Goal: Task Accomplishment & Management: Use online tool/utility

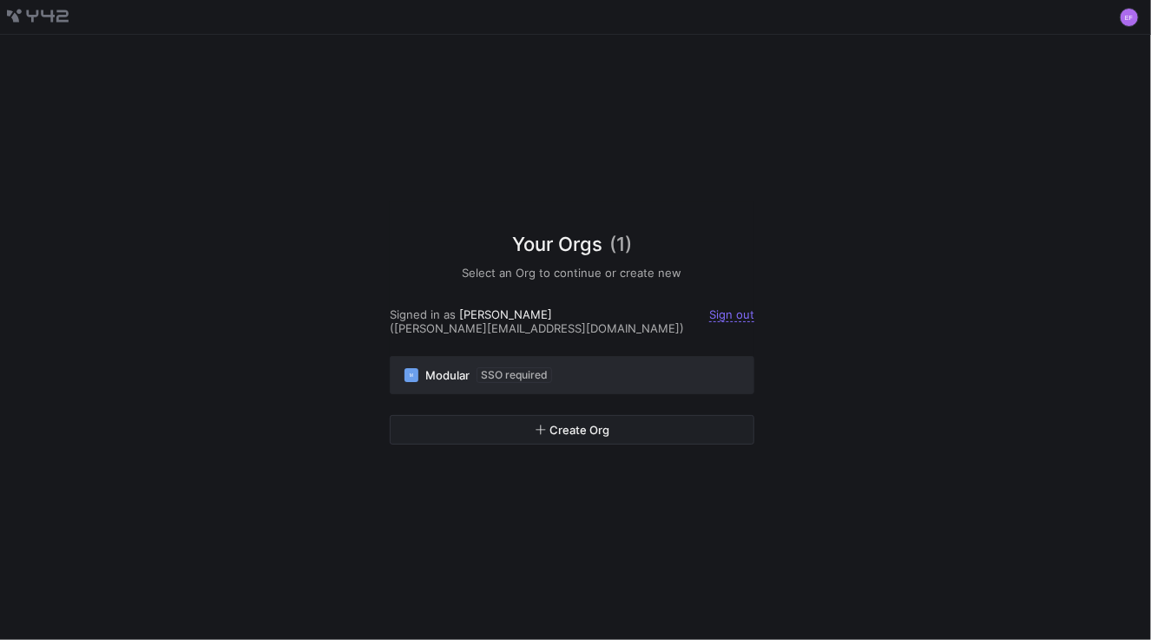
click at [566, 370] on div "M Modular SSO required" at bounding box center [571, 375] width 335 height 16
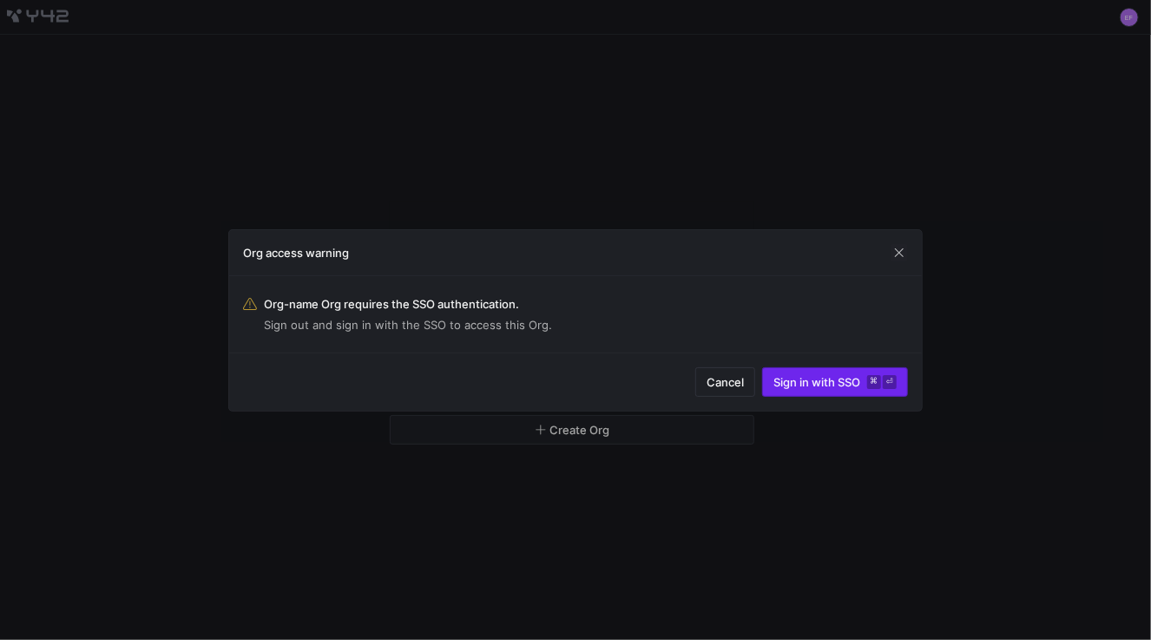
click at [793, 384] on span "Sign in with SSO ⌘ ⏎" at bounding box center [834, 382] width 123 height 14
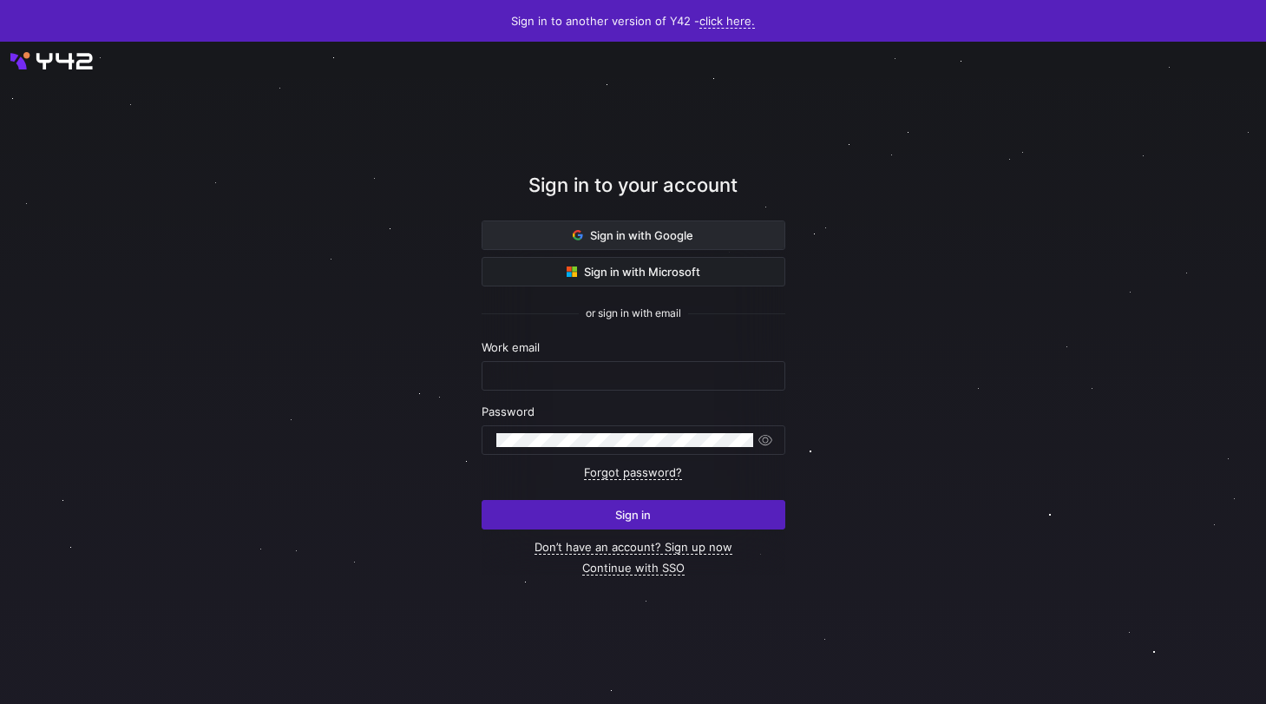
click at [624, 237] on span "Sign in with Google" at bounding box center [633, 235] width 121 height 14
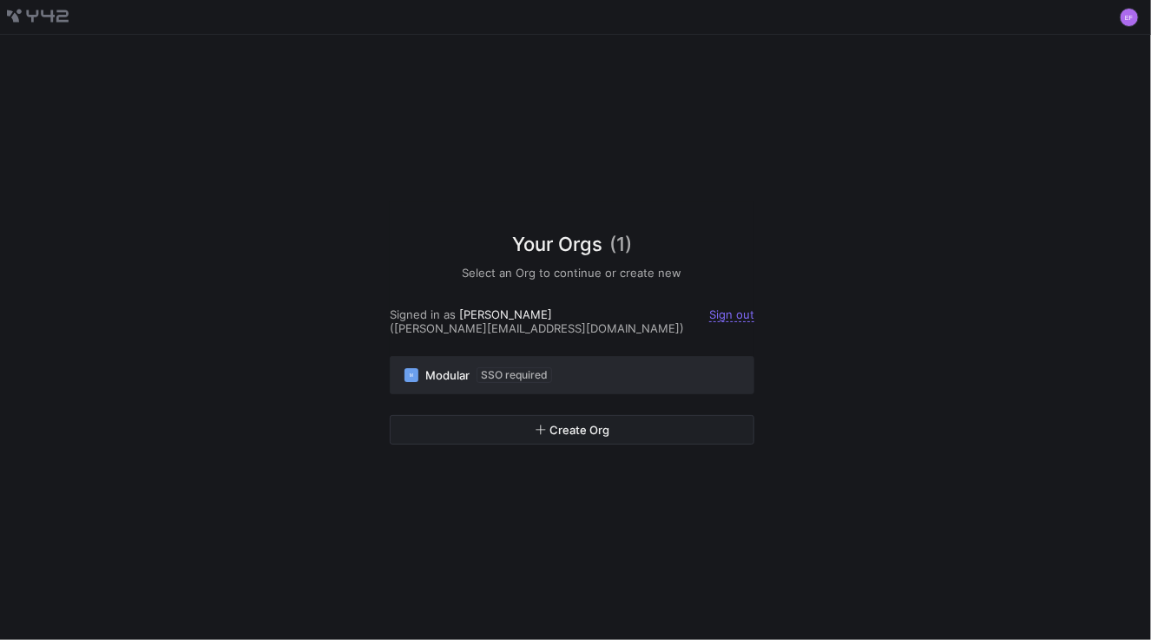
click at [555, 367] on div "M Modular SSO required" at bounding box center [571, 375] width 335 height 16
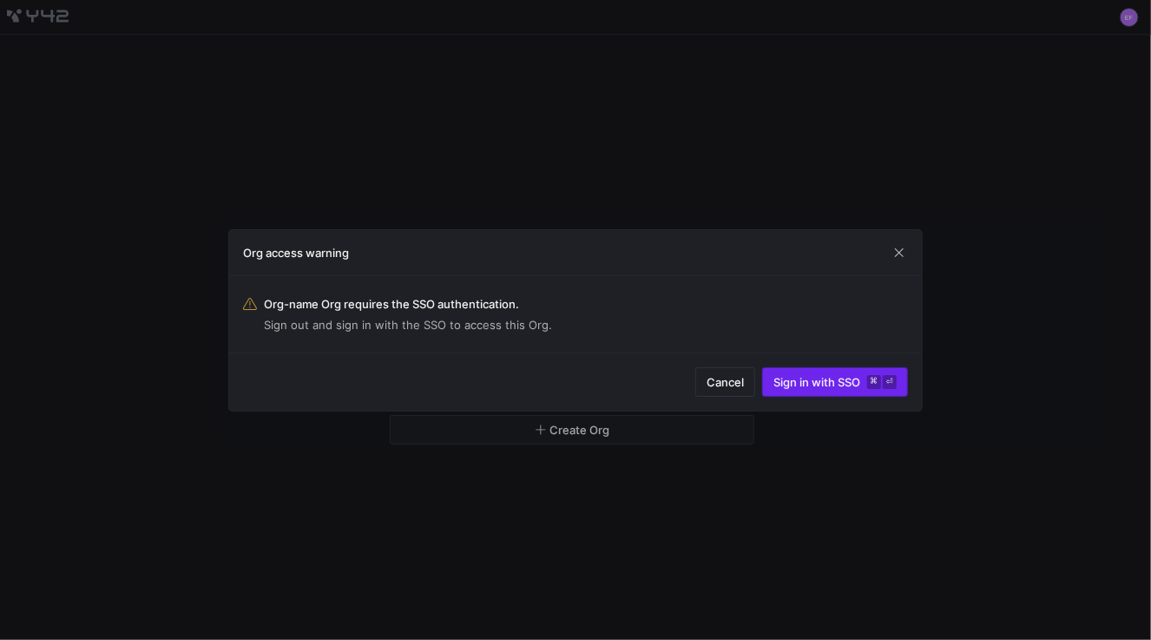
click at [818, 385] on span "Sign in with SSO ⌘ ⏎" at bounding box center [834, 382] width 123 height 14
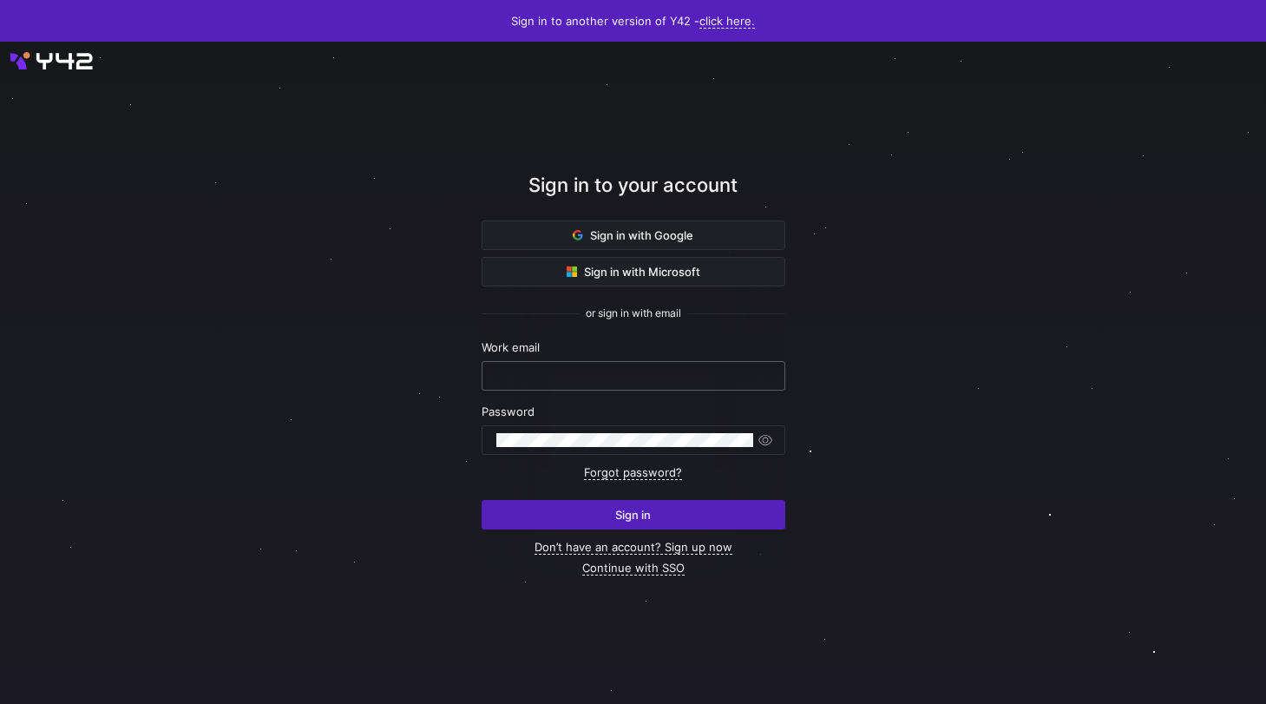
click at [549, 370] on input "text" at bounding box center [633, 376] width 274 height 14
click at [619, 571] on link "Continue with SSO" at bounding box center [633, 568] width 102 height 15
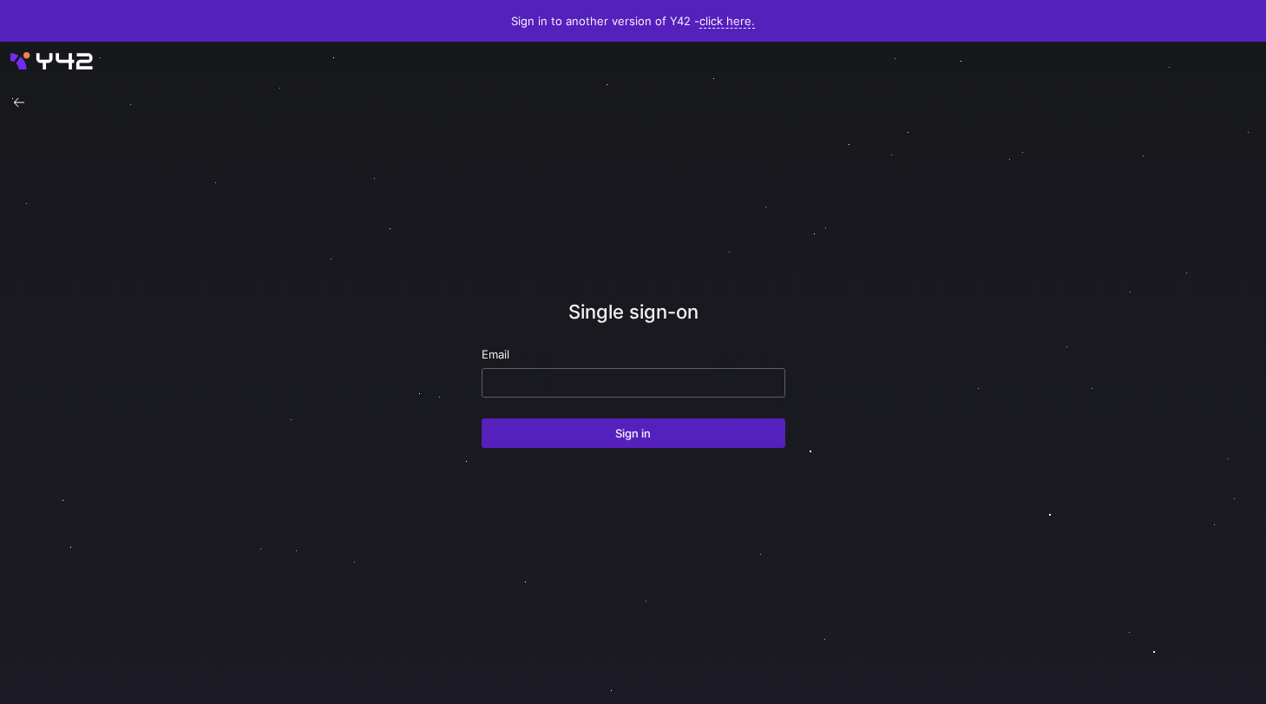
click at [535, 374] on div at bounding box center [633, 383] width 274 height 28
type input "[PERSON_NAME][EMAIL_ADDRESS][DOMAIN_NAME]"
click at [482, 418] on button "Sign in" at bounding box center [634, 433] width 304 height 30
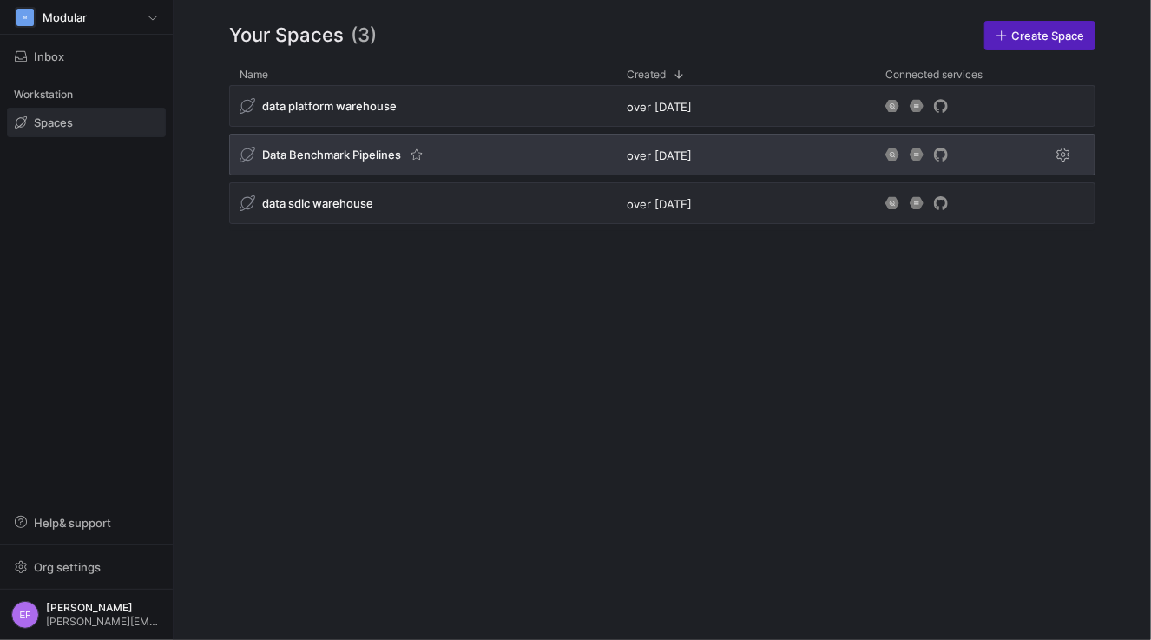
click at [358, 148] on span "Data Benchmark Pipelines" at bounding box center [331, 155] width 139 height 14
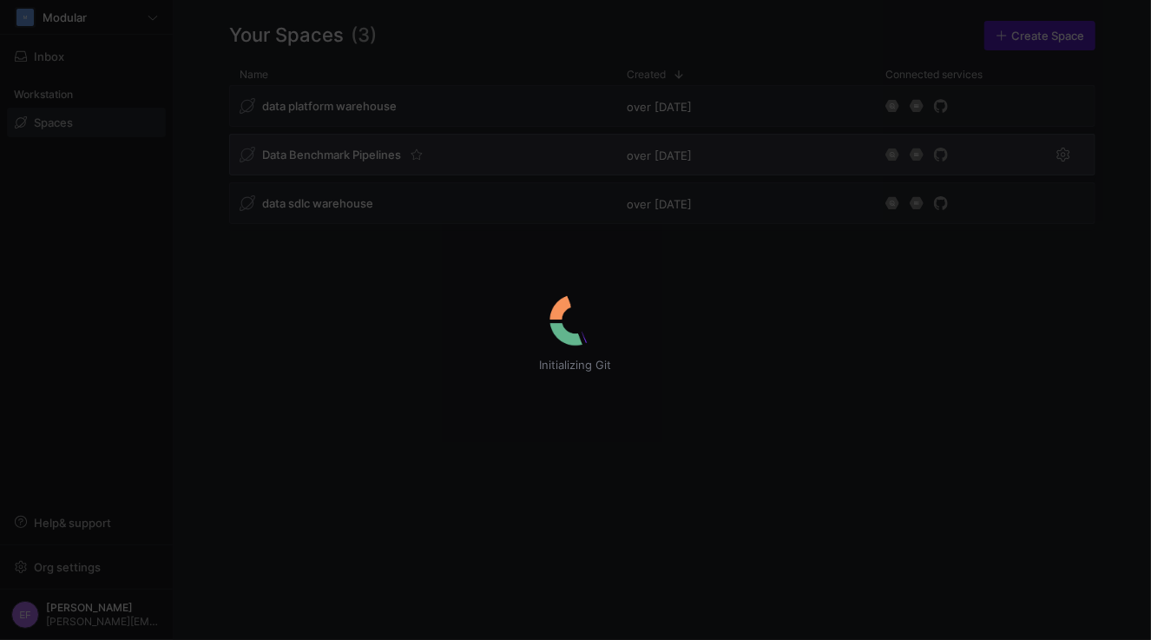
click at [353, 154] on div "Initializing Git" at bounding box center [575, 320] width 1151 height 640
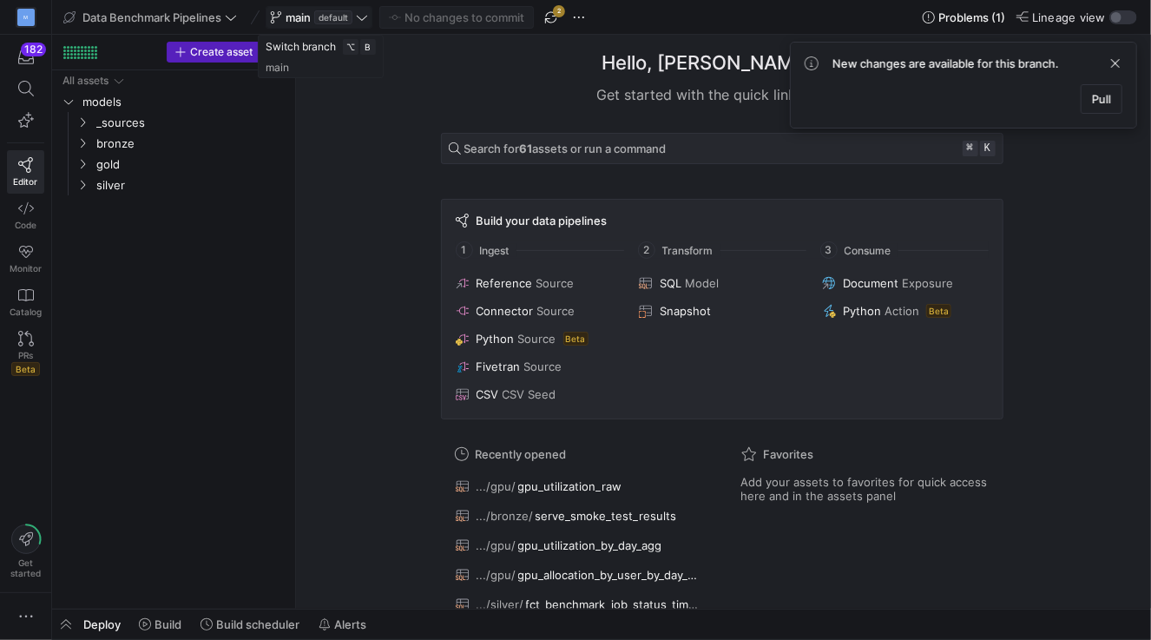
click at [365, 11] on icon at bounding box center [362, 17] width 12 height 12
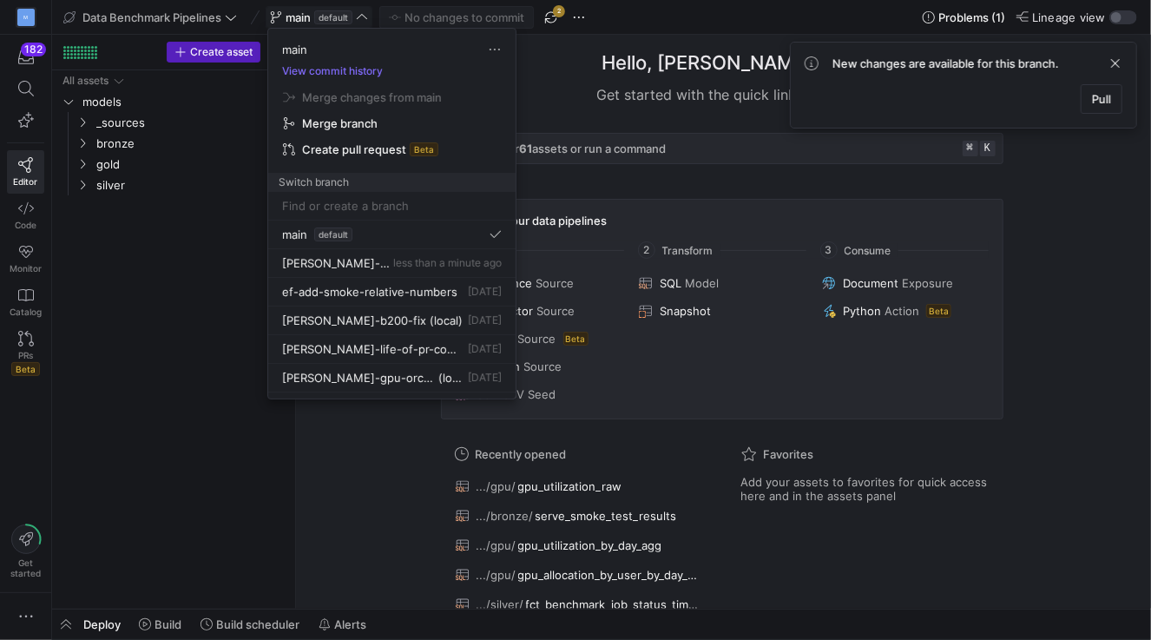
click at [553, 21] on div at bounding box center [575, 320] width 1151 height 640
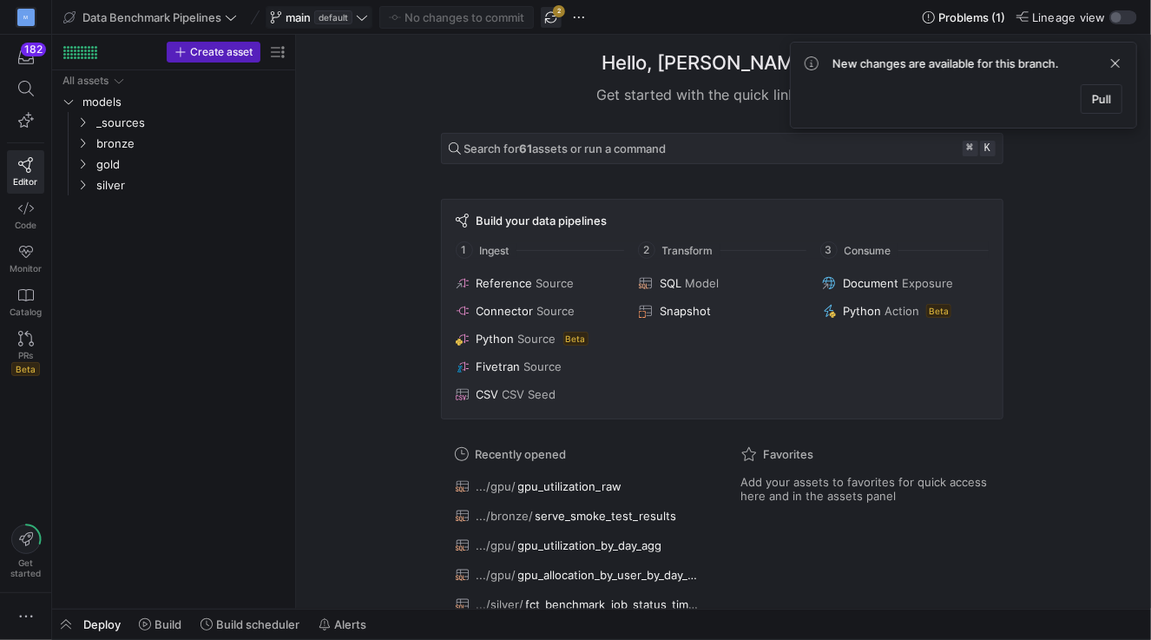
click at [553, 12] on span "button" at bounding box center [551, 17] width 21 height 21
click at [1103, 103] on span "Pull" at bounding box center [1101, 99] width 19 height 14
click at [547, 13] on span "button" at bounding box center [551, 17] width 21 height 21
click at [364, 16] on icon at bounding box center [362, 17] width 12 height 12
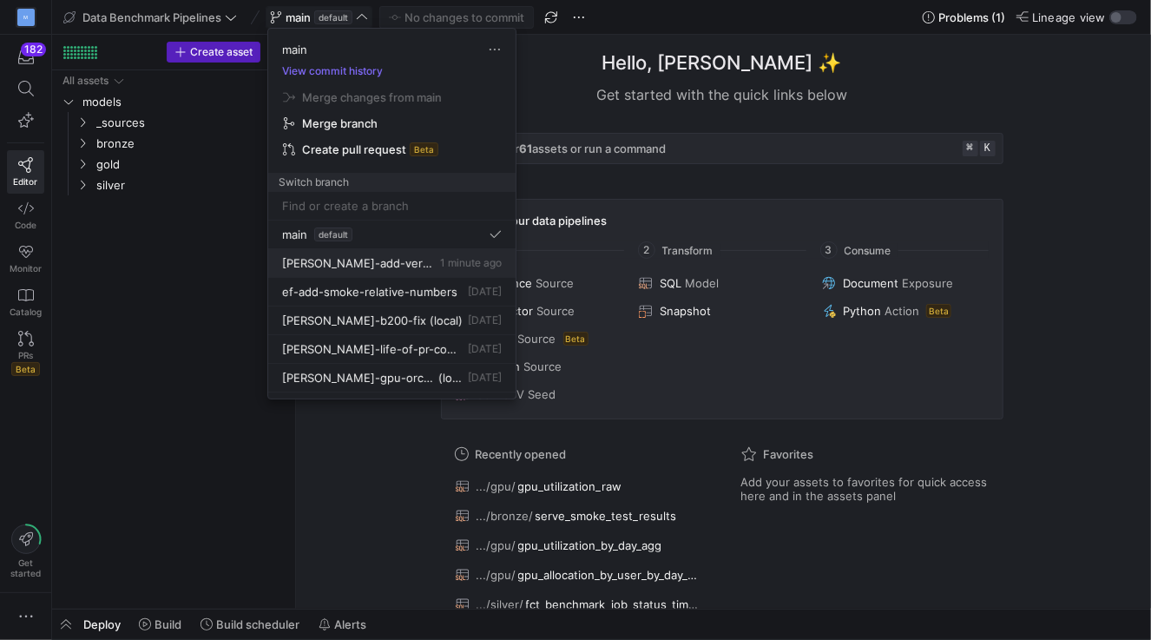
click at [382, 267] on div "erica-add-version 1 minute ago" at bounding box center [392, 263] width 220 height 14
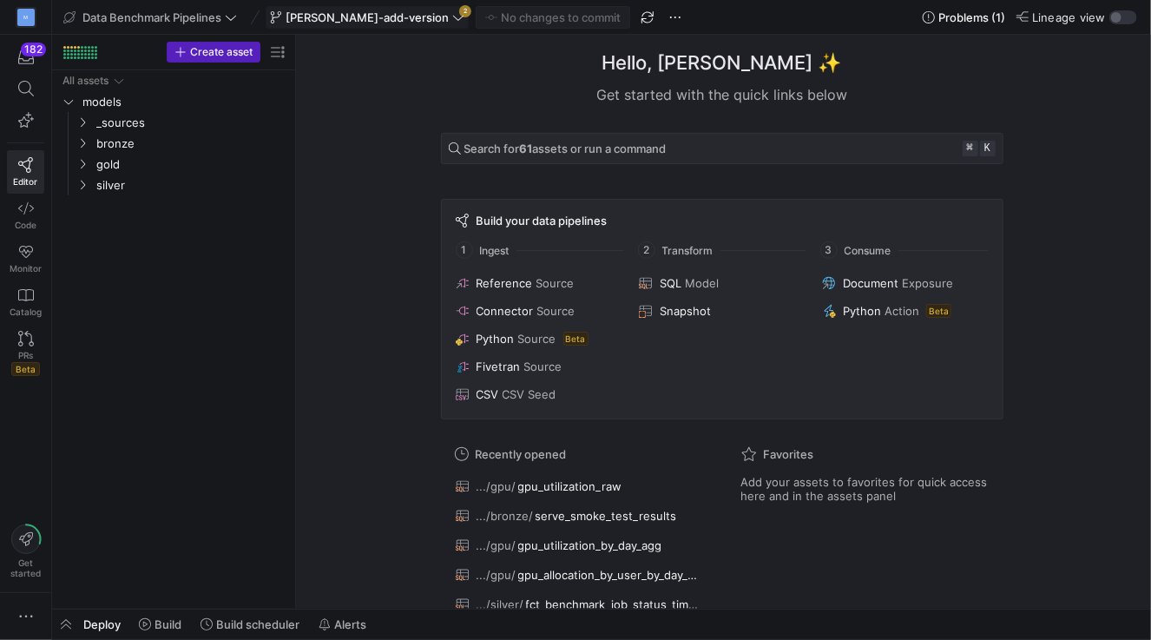
click at [391, 9] on span at bounding box center [366, 17] width 201 height 21
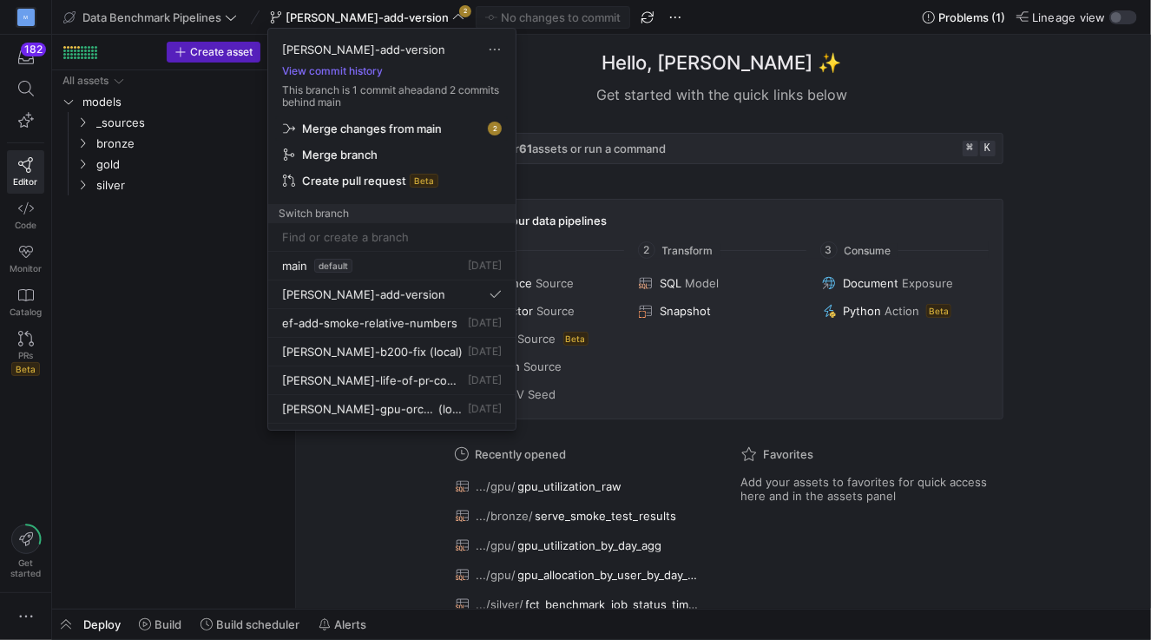
click at [427, 124] on span "Merge changes from main" at bounding box center [372, 129] width 140 height 14
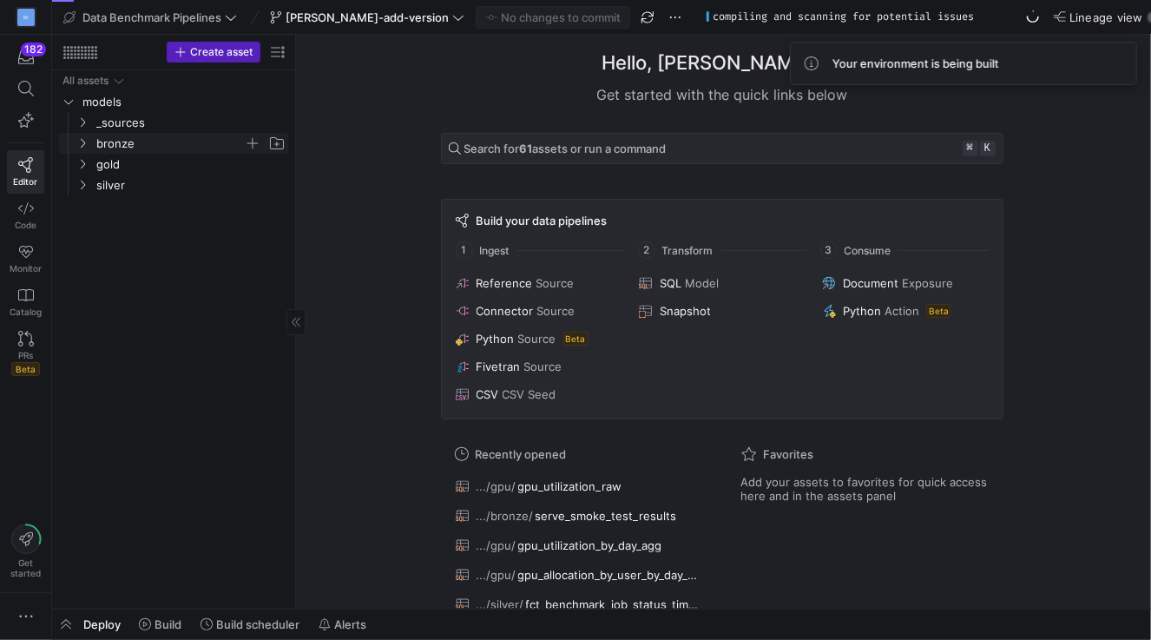
click at [83, 142] on icon "Press SPACE to select this row." at bounding box center [82, 143] width 12 height 10
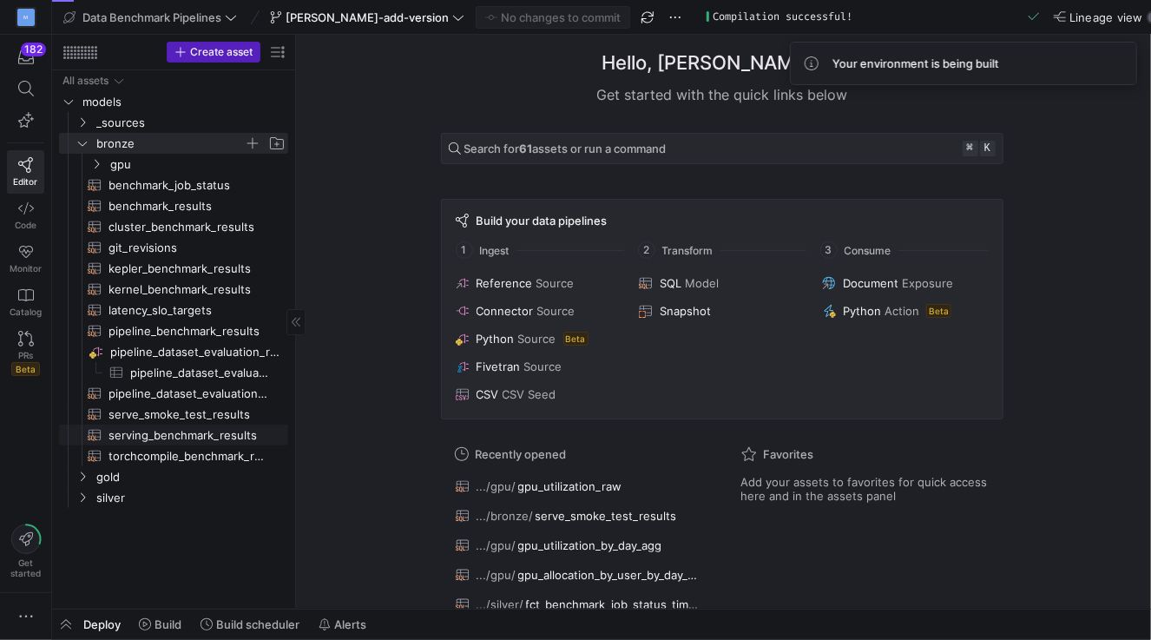
click at [125, 437] on span "serving_benchmark_results​​​​​​​​​​" at bounding box center [188, 435] width 160 height 20
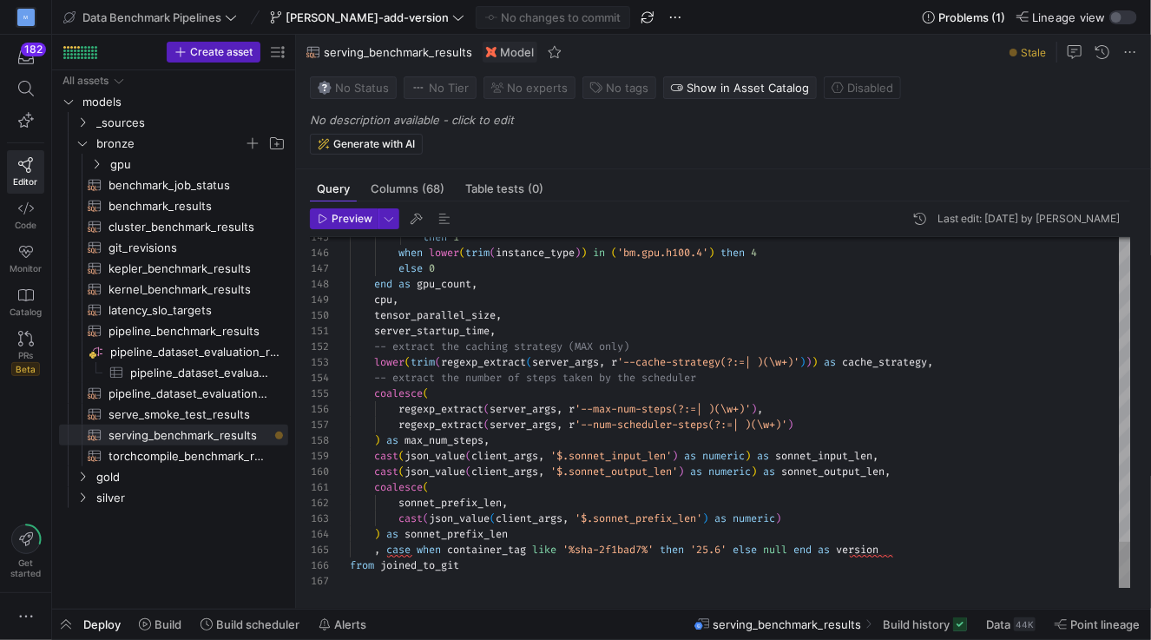
scroll to position [62, 50]
click at [71, 621] on span "button" at bounding box center [66, 624] width 28 height 30
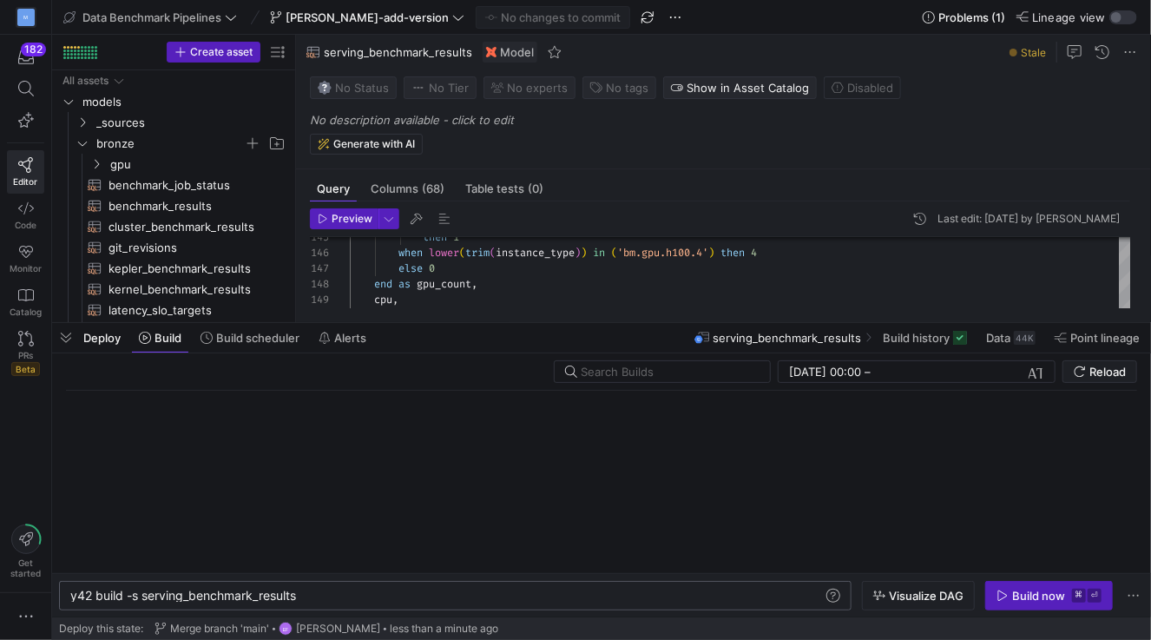
scroll to position [0, 227]
click at [320, 596] on div "y42 build -s serving_benchmark_results" at bounding box center [446, 595] width 753 height 14
click at [1019, 594] on div "Build now" at bounding box center [1038, 595] width 53 height 14
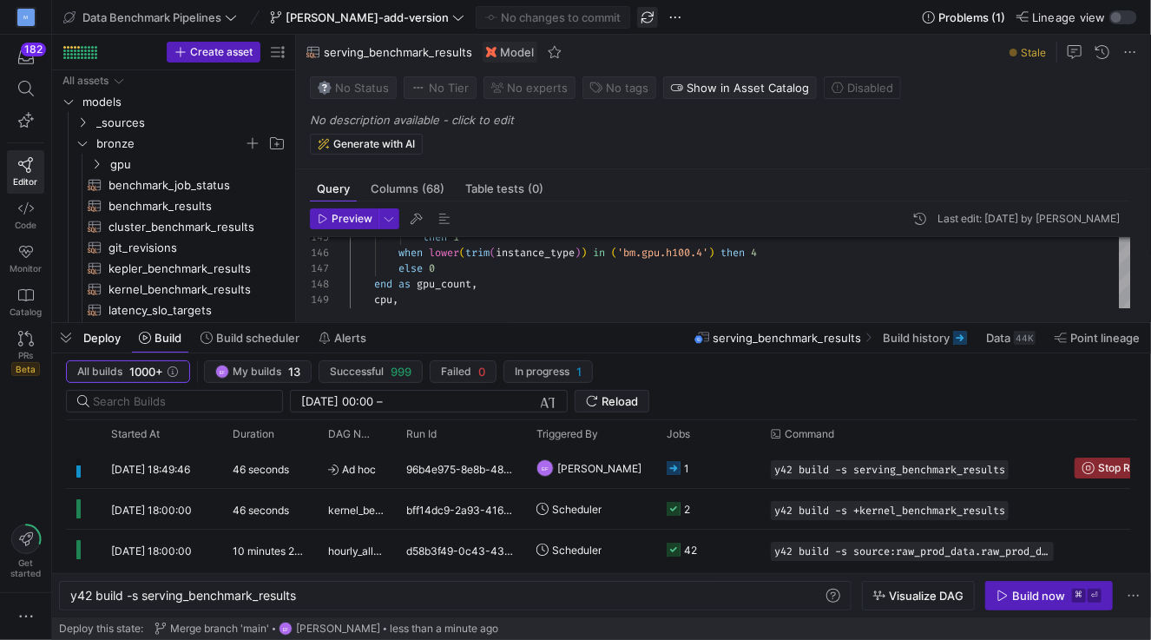
click at [637, 11] on span "button" at bounding box center [647, 17] width 21 height 21
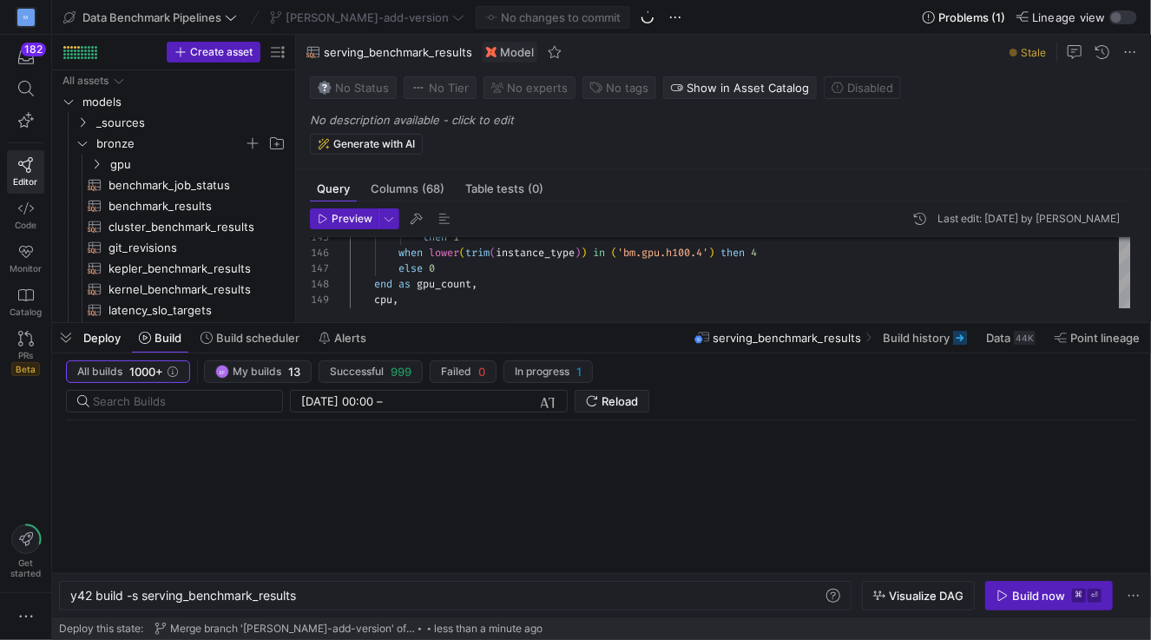
type textarea "{{ config(materialized="table") }} with -- There shouldn't be many duplicates, …"
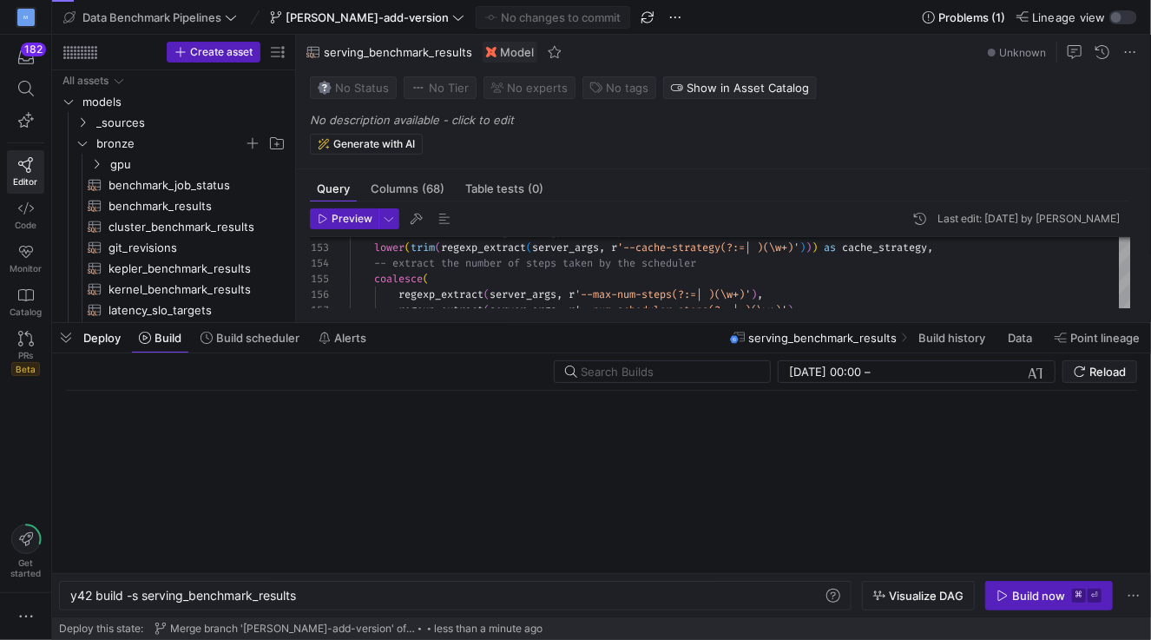
scroll to position [31, 0]
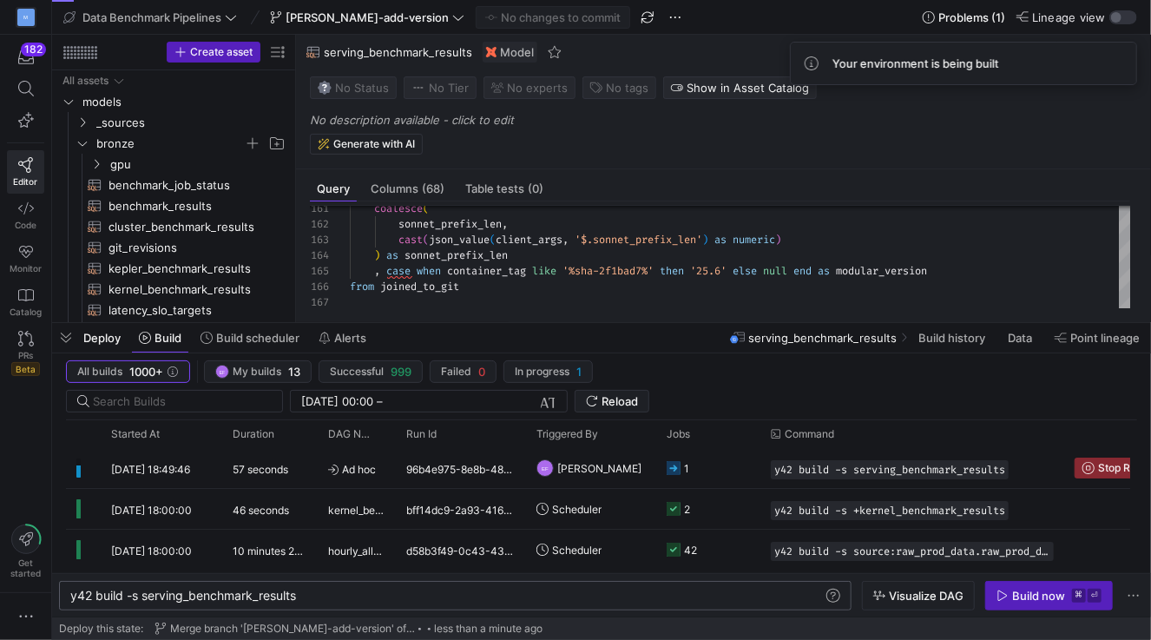
click at [315, 601] on div "y42 build -s serving_benchmark_results" at bounding box center [446, 595] width 753 height 14
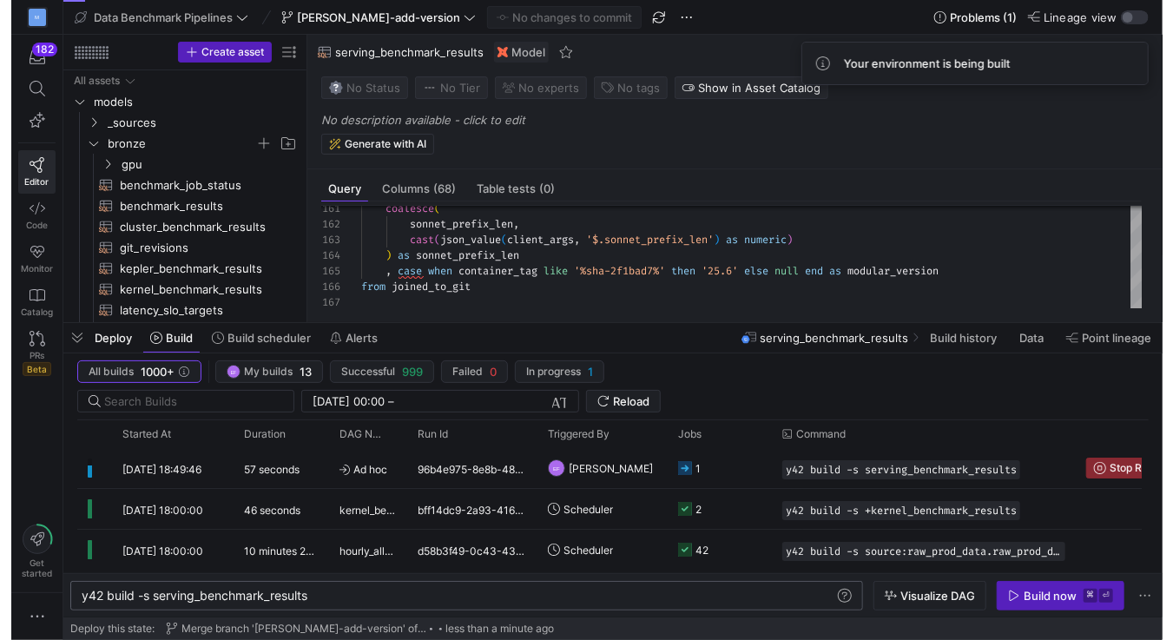
scroll to position [0, 227]
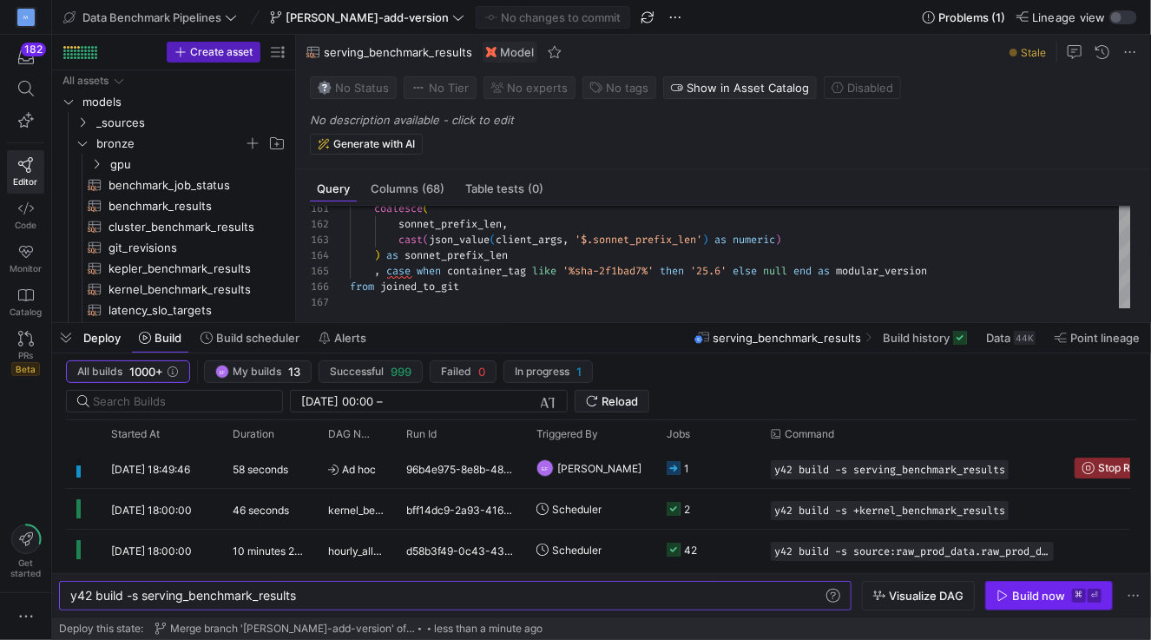
click at [1040, 596] on div "Build now" at bounding box center [1038, 595] width 53 height 14
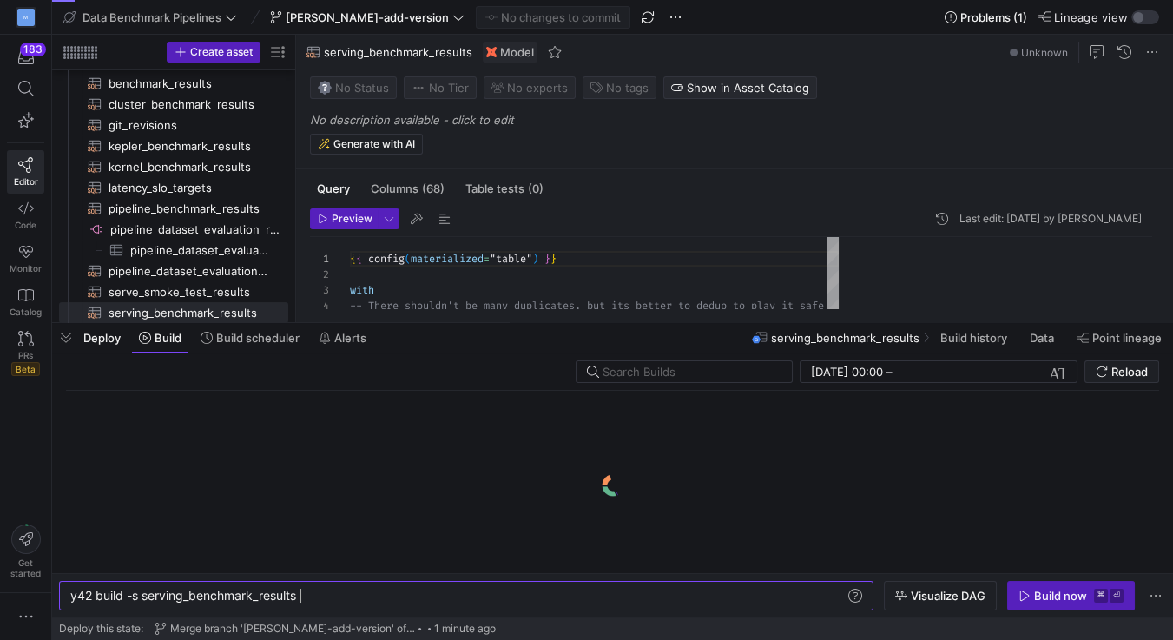
scroll to position [156, 0]
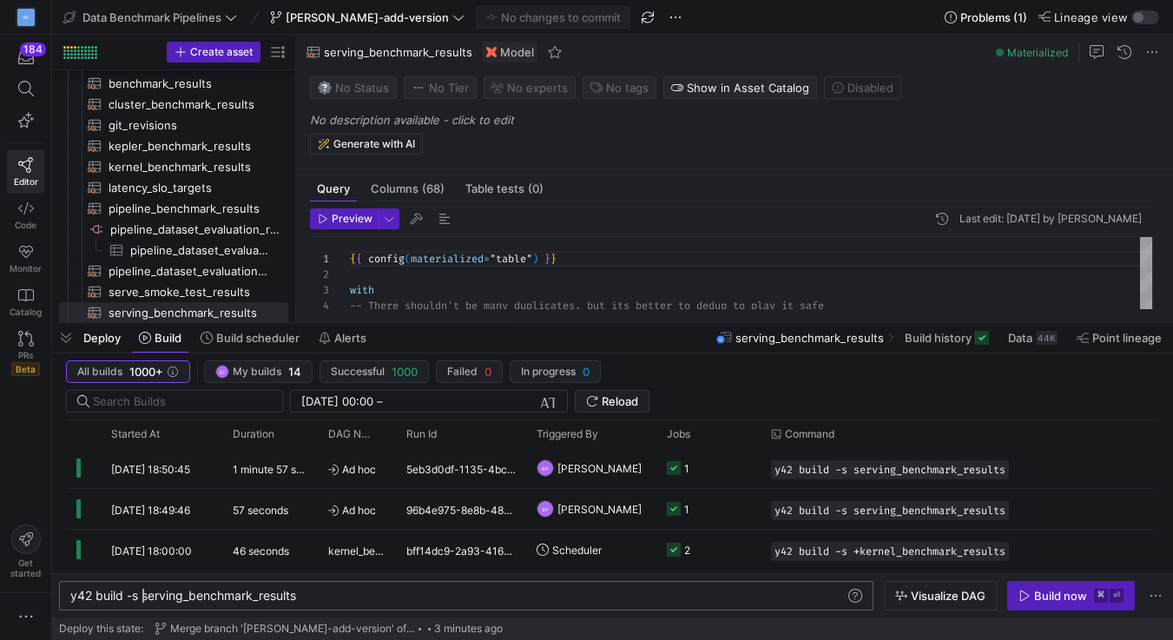
click at [143, 600] on div "y42 build -s serving_benchmark_results" at bounding box center [457, 595] width 775 height 14
type textarea "y42 build -s +serving_benchmark_results+"
click at [1037, 600] on div "Build now" at bounding box center [1060, 595] width 53 height 14
